Goal: Obtain resource: Obtain resource

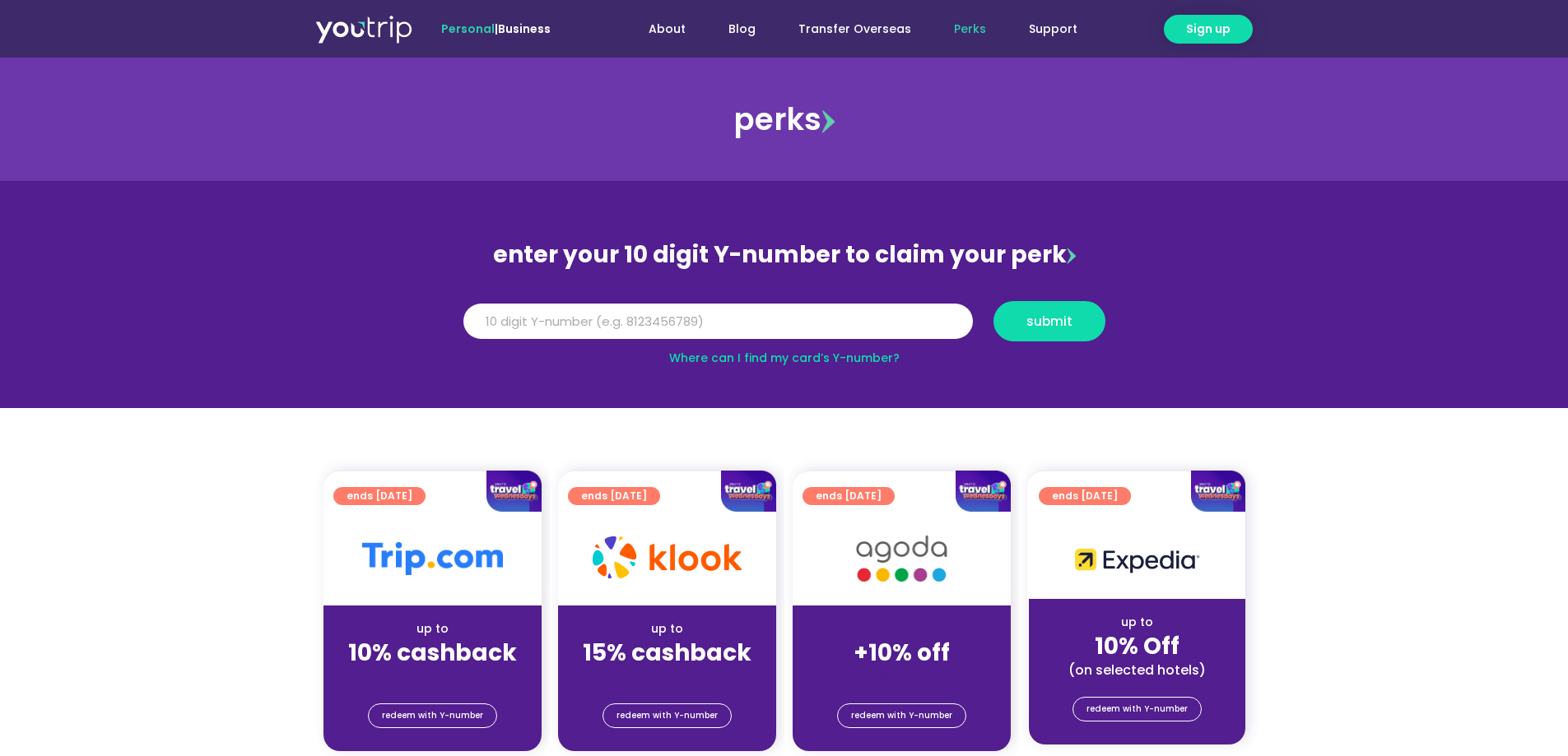
click at [603, 322] on input "Y Number" at bounding box center [717, 322] width 509 height 36
type input "9"
type input "8118456412"
click at [1014, 317] on span "submit" at bounding box center [1049, 321] width 84 height 13
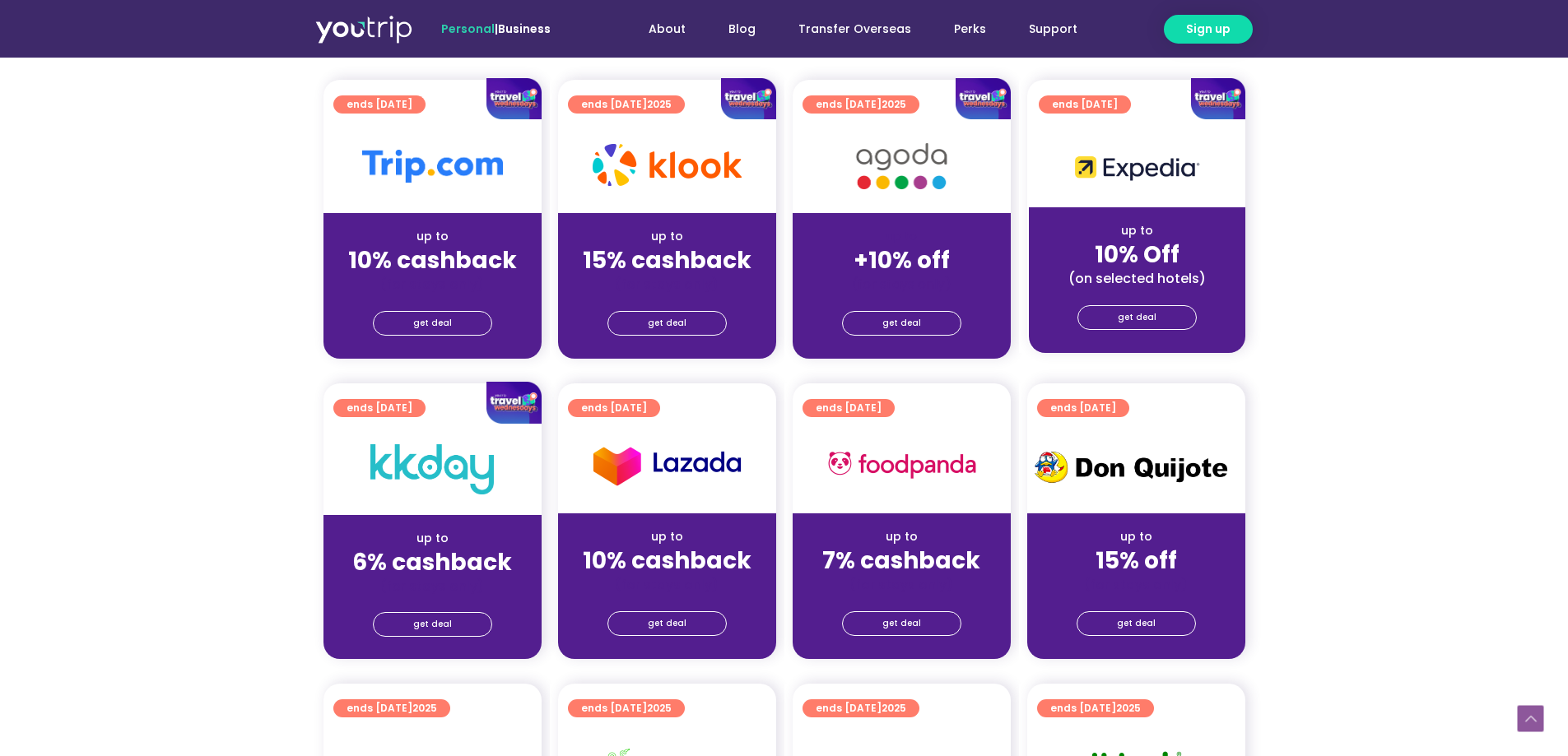
scroll to position [329, 0]
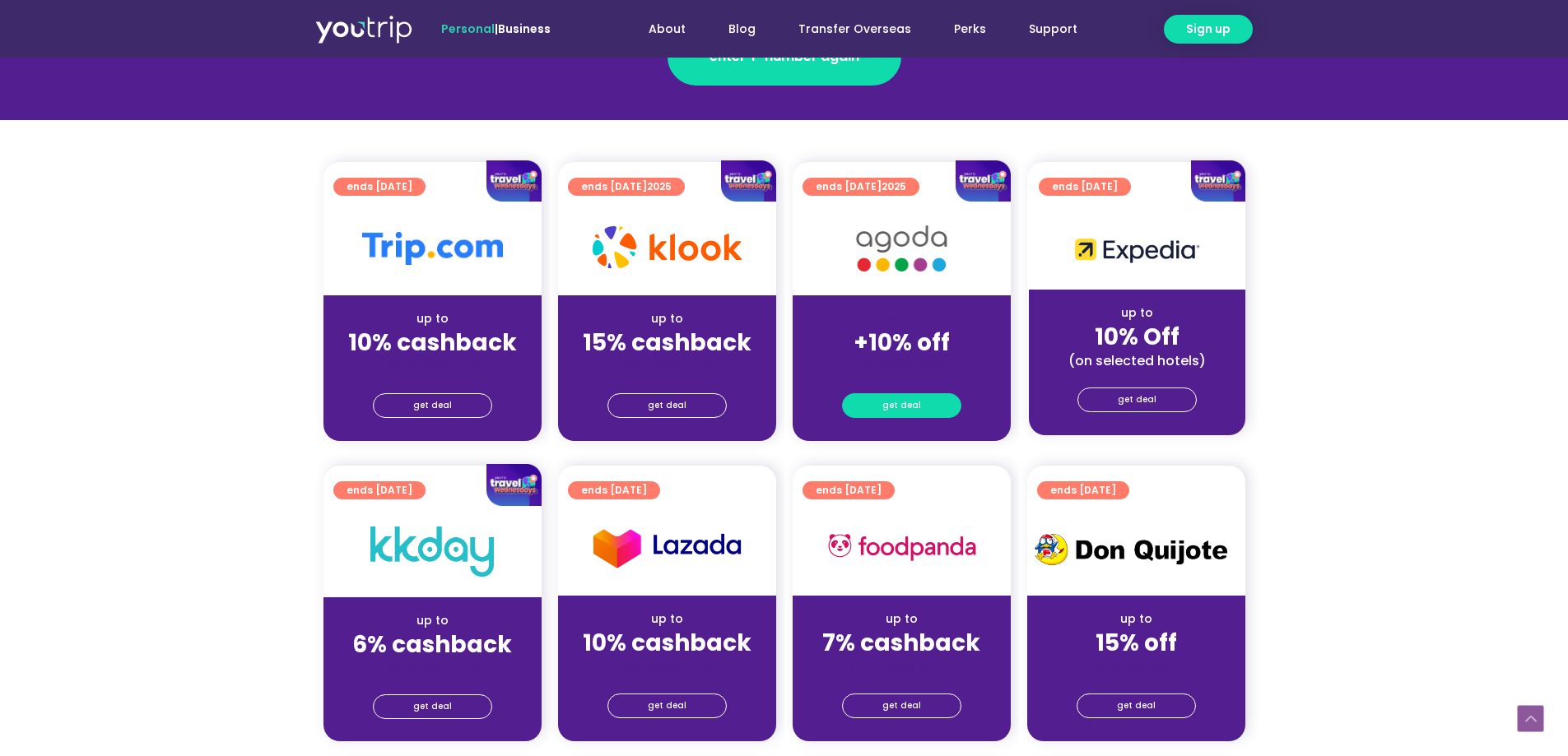
click at [903, 400] on span "get deal" at bounding box center [902, 405] width 39 height 23
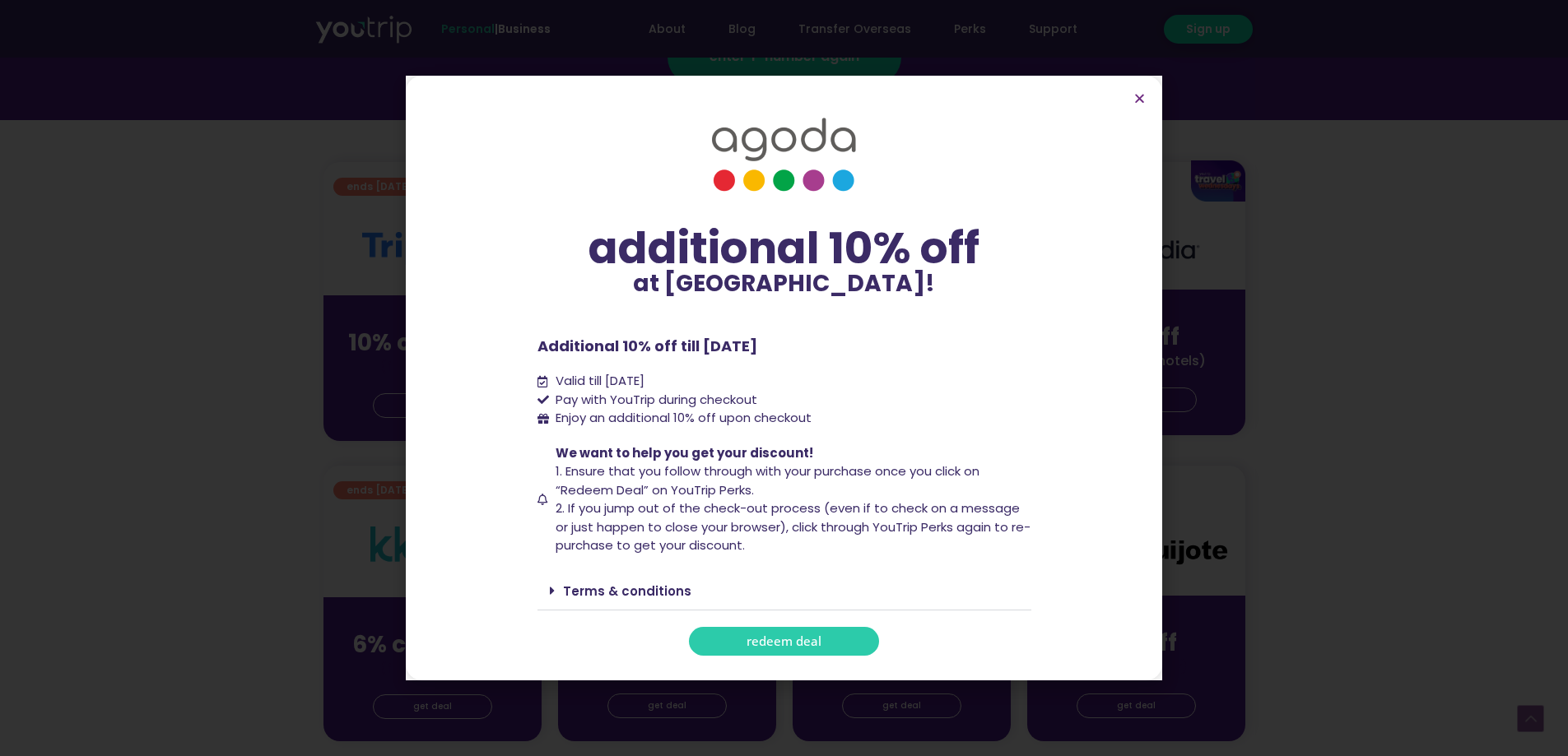
click at [803, 644] on span "redeem deal" at bounding box center [784, 642] width 75 height 13
